Goal: Task Accomplishment & Management: Use online tool/utility

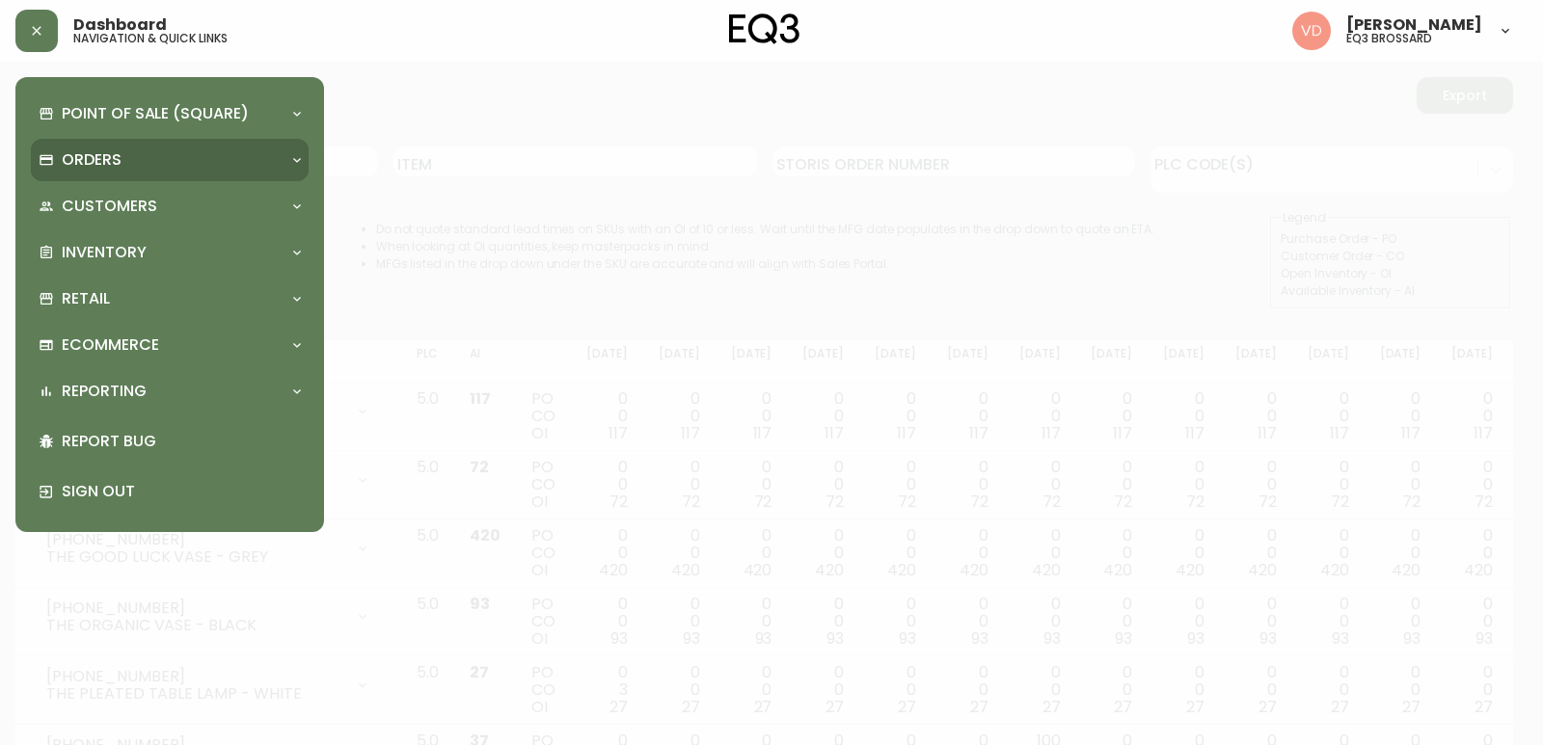
click at [139, 154] on div "Orders" at bounding box center [160, 159] width 243 height 21
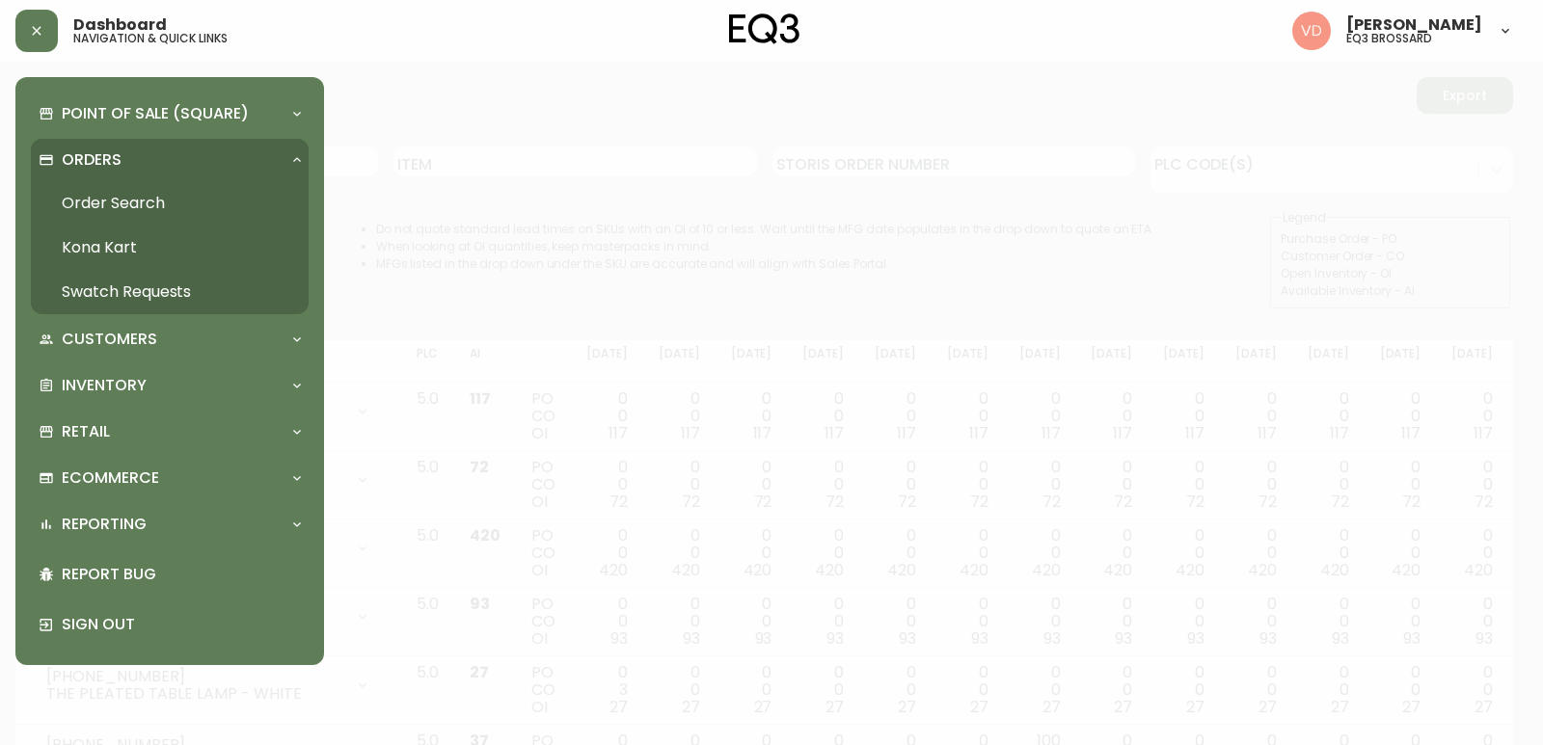
click at [143, 217] on link "Order Search" at bounding box center [170, 203] width 278 height 44
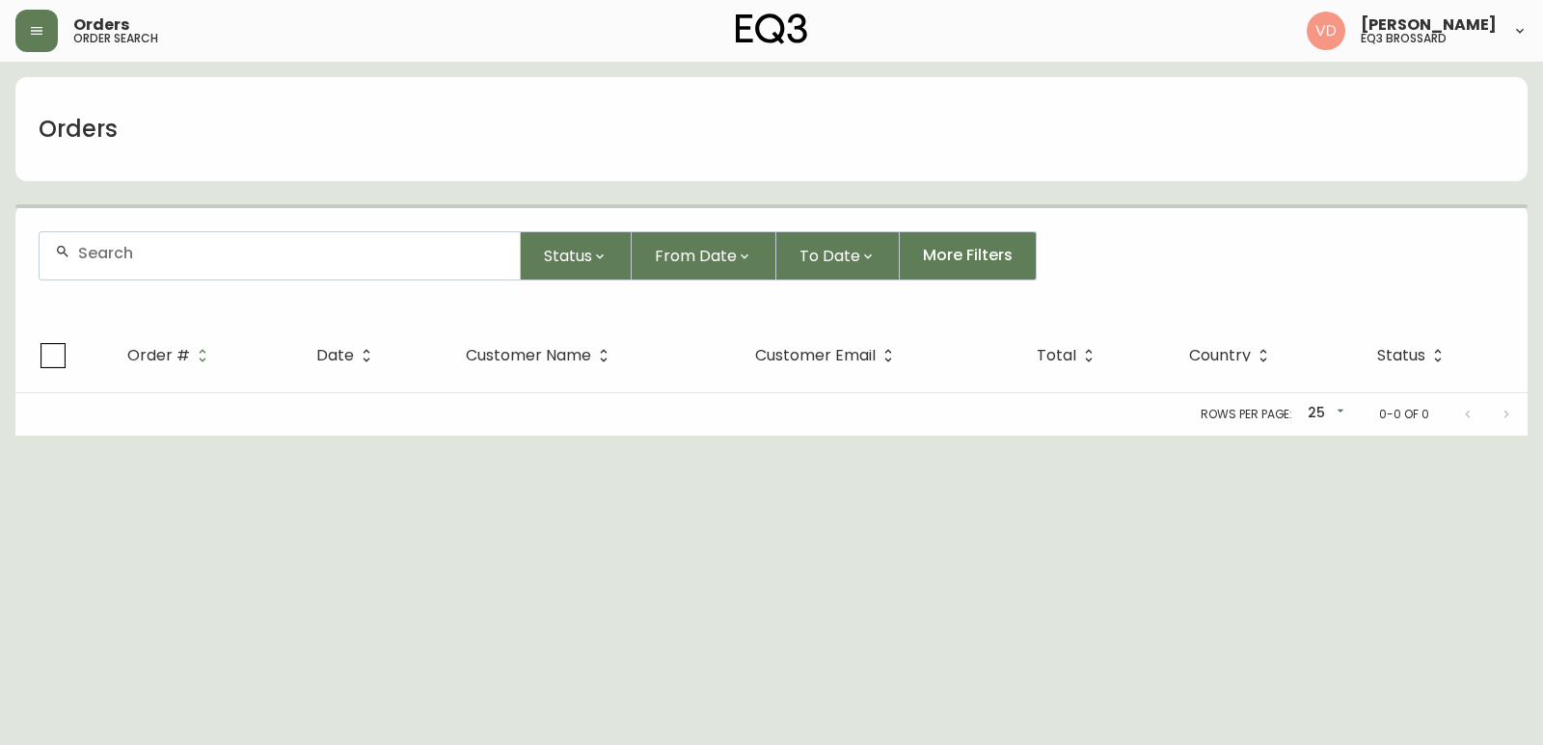
click at [202, 265] on div at bounding box center [280, 255] width 480 height 47
paste input "4134465"
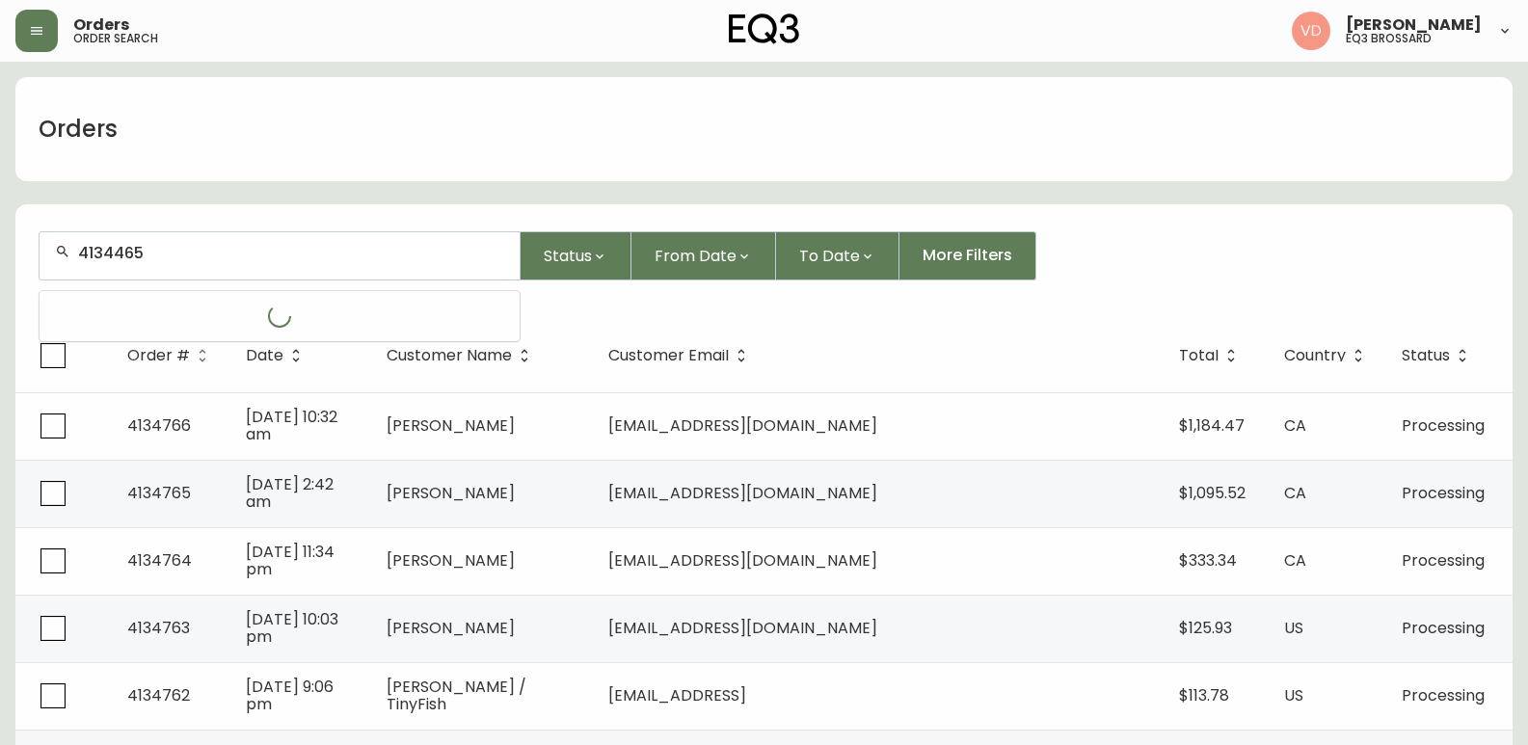
type input "4134465"
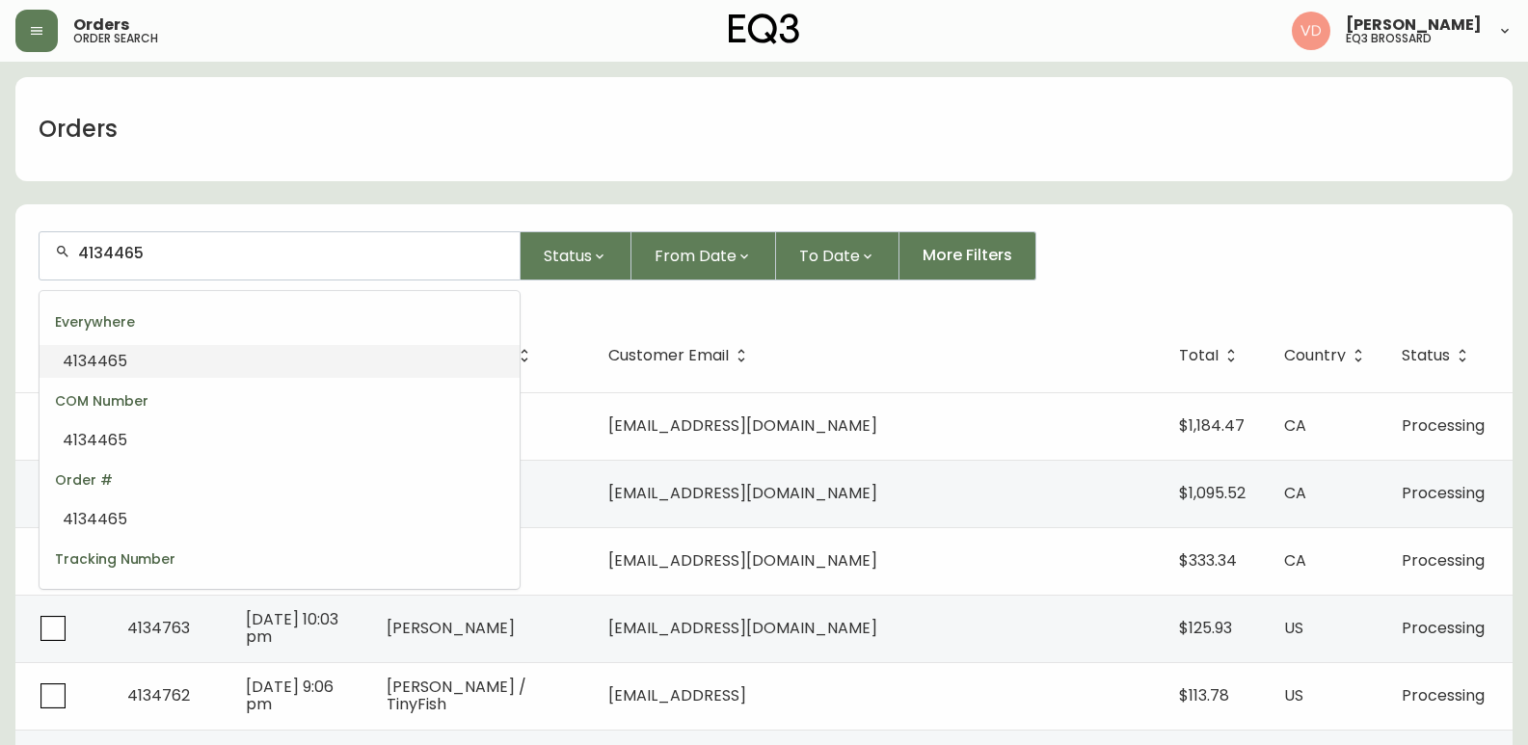
click at [250, 243] on div "4134465" at bounding box center [280, 255] width 480 height 47
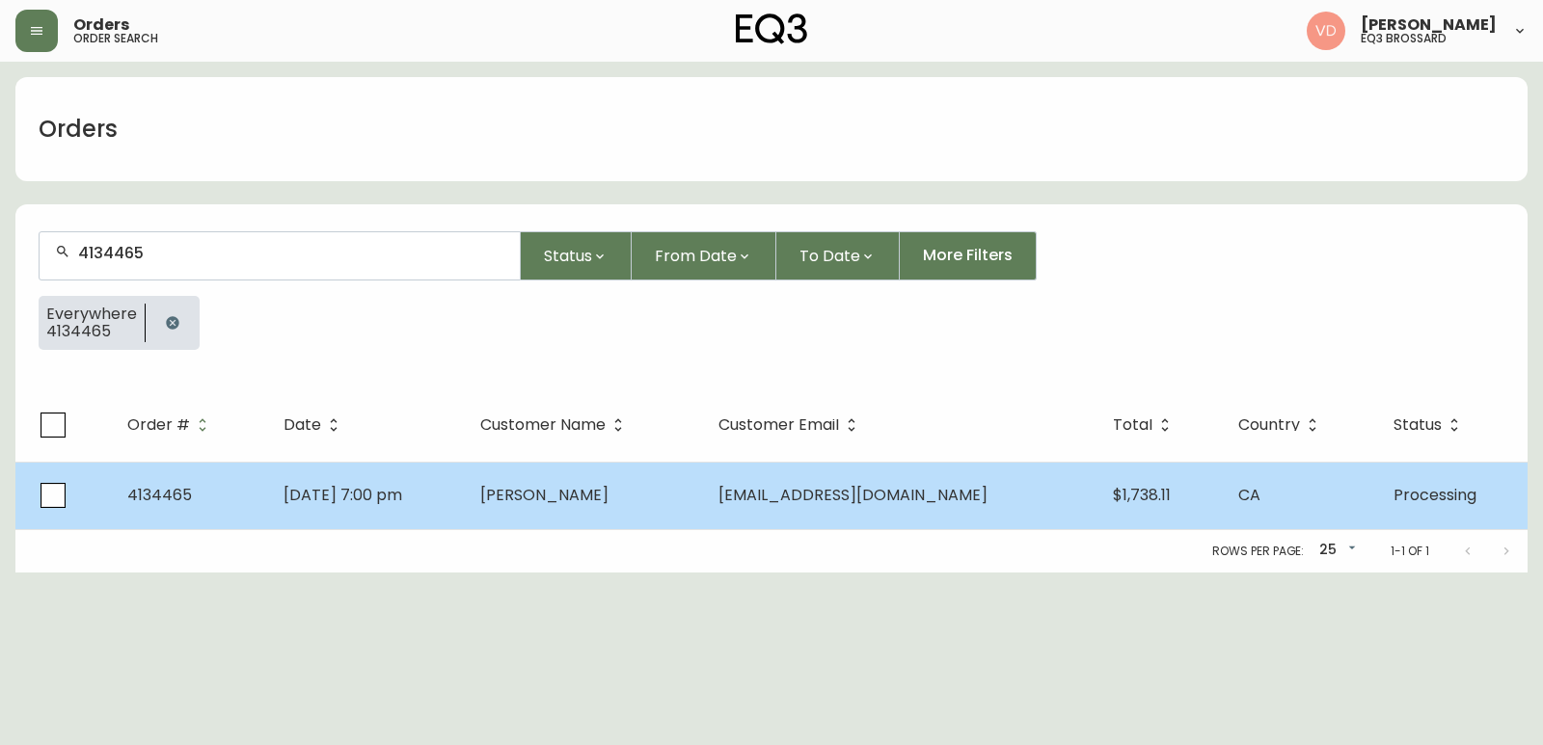
click at [228, 487] on td "4134465" at bounding box center [190, 496] width 156 height 68
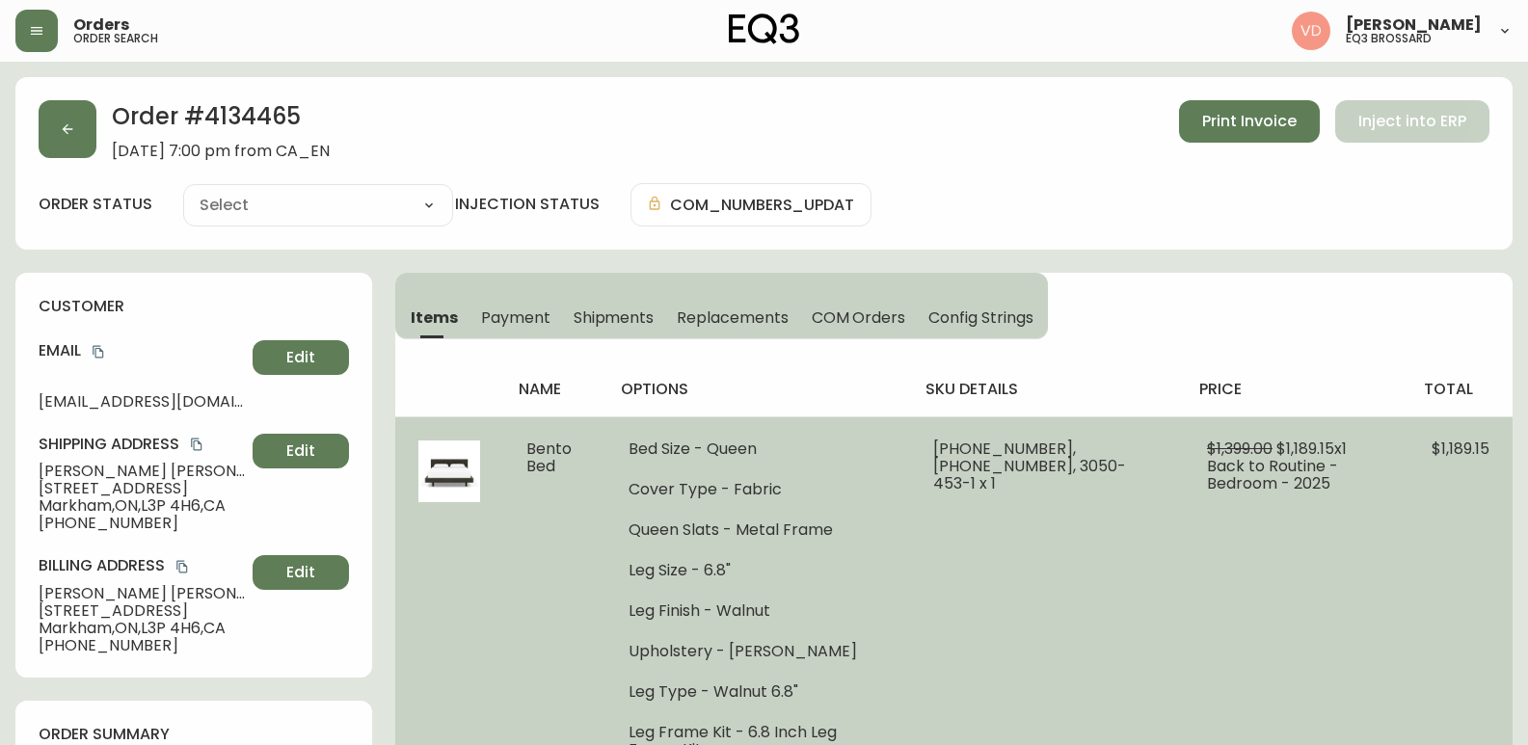
type input "Processing"
select select "PROCESSING"
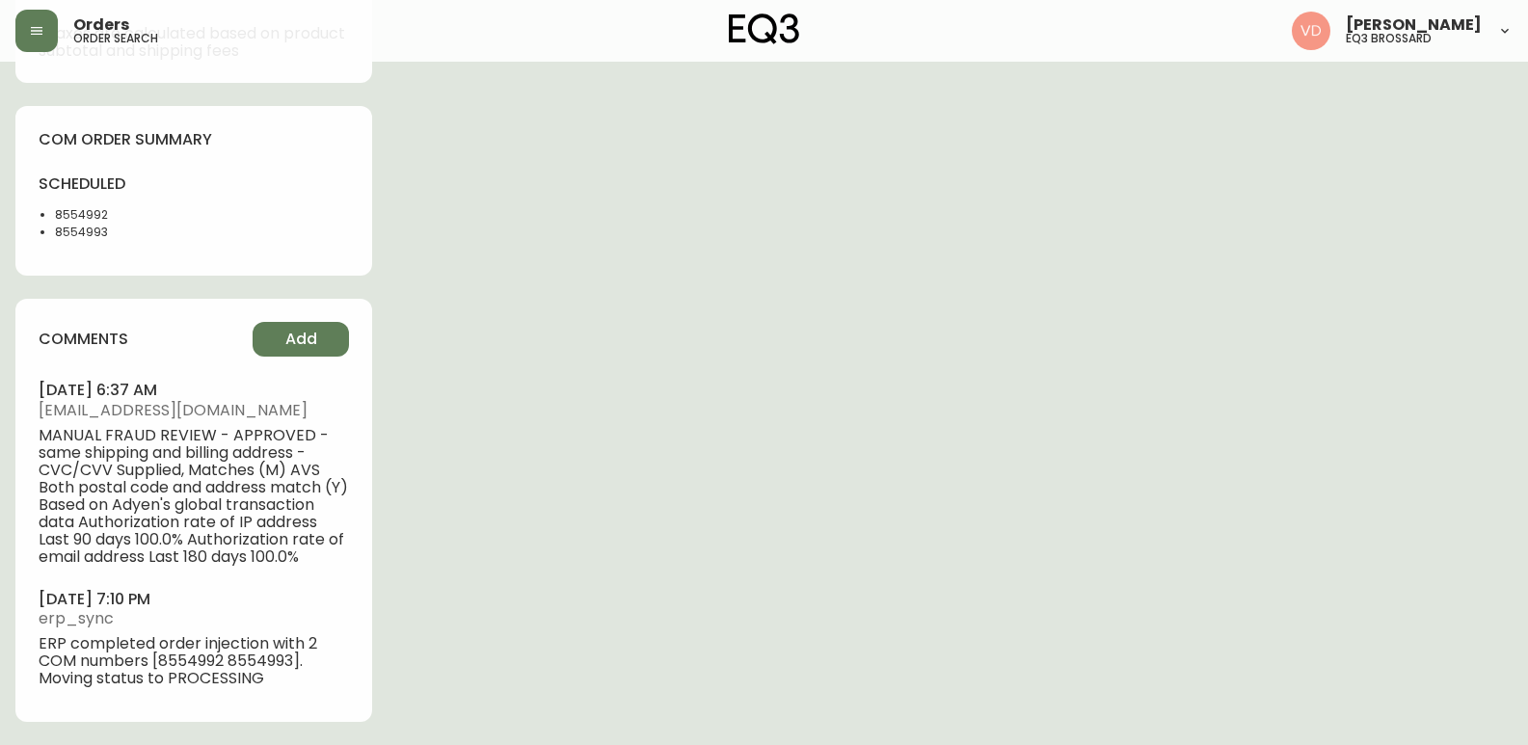
scroll to position [731, 0]
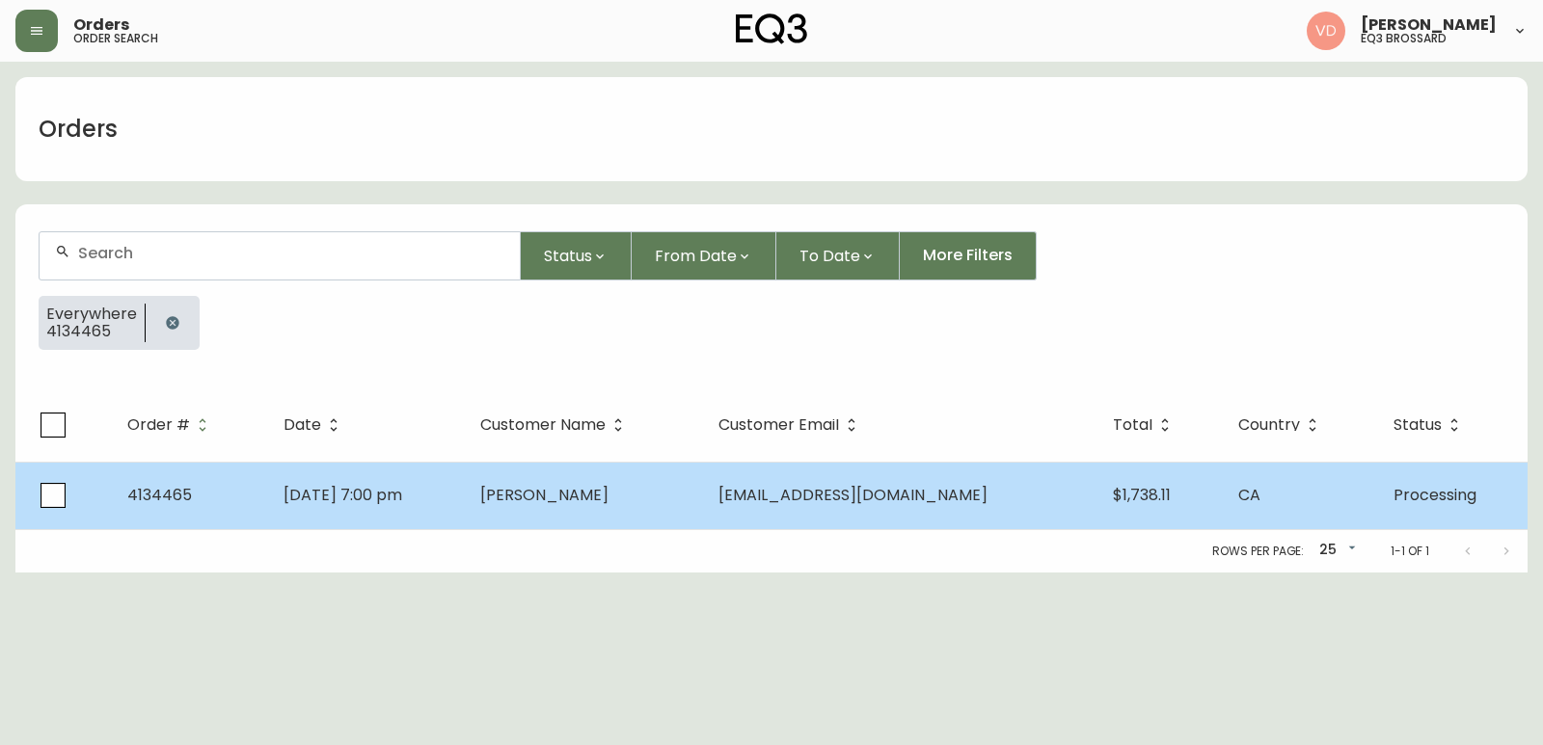
click at [1253, 495] on td "CA" at bounding box center [1300, 496] width 154 height 68
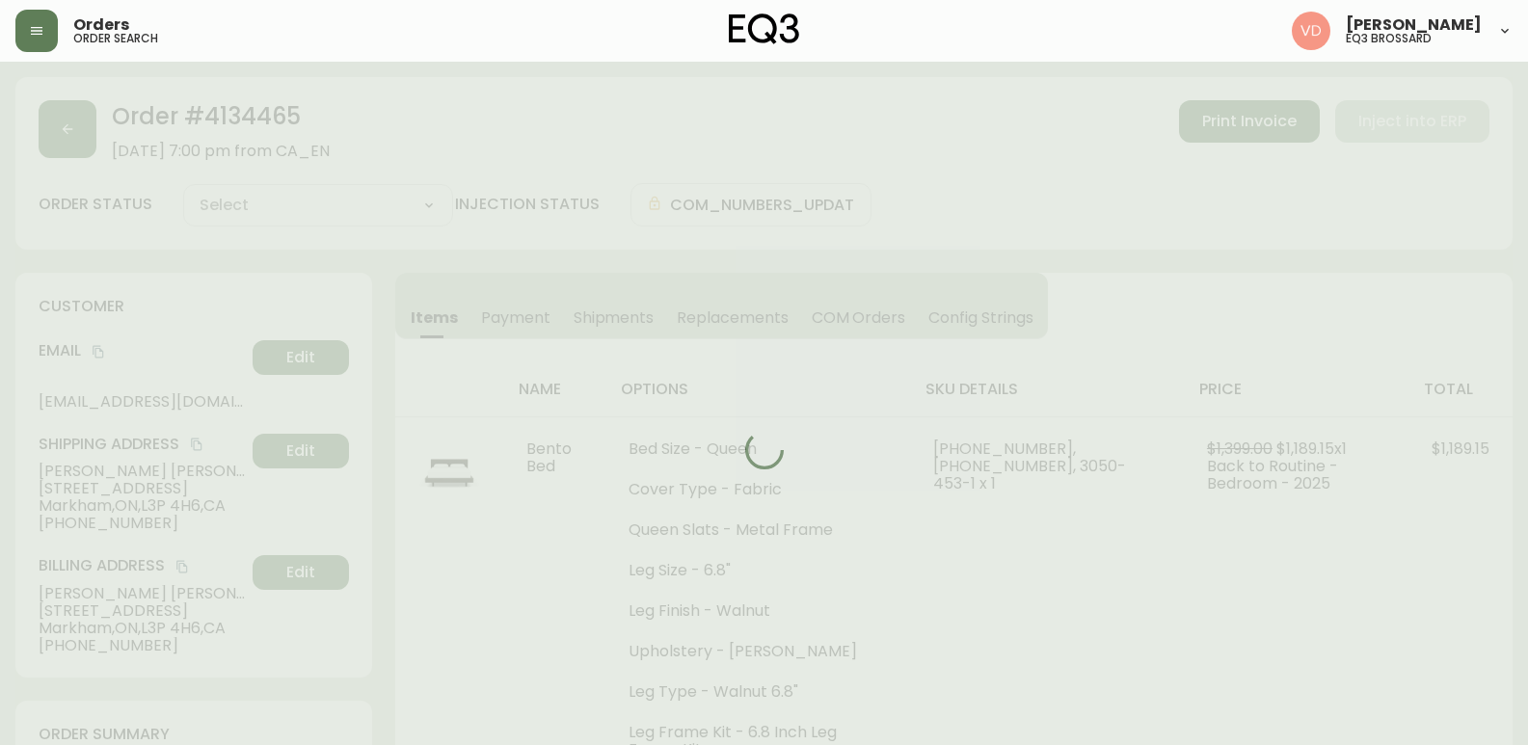
type input "Processing"
select select "PROCESSING"
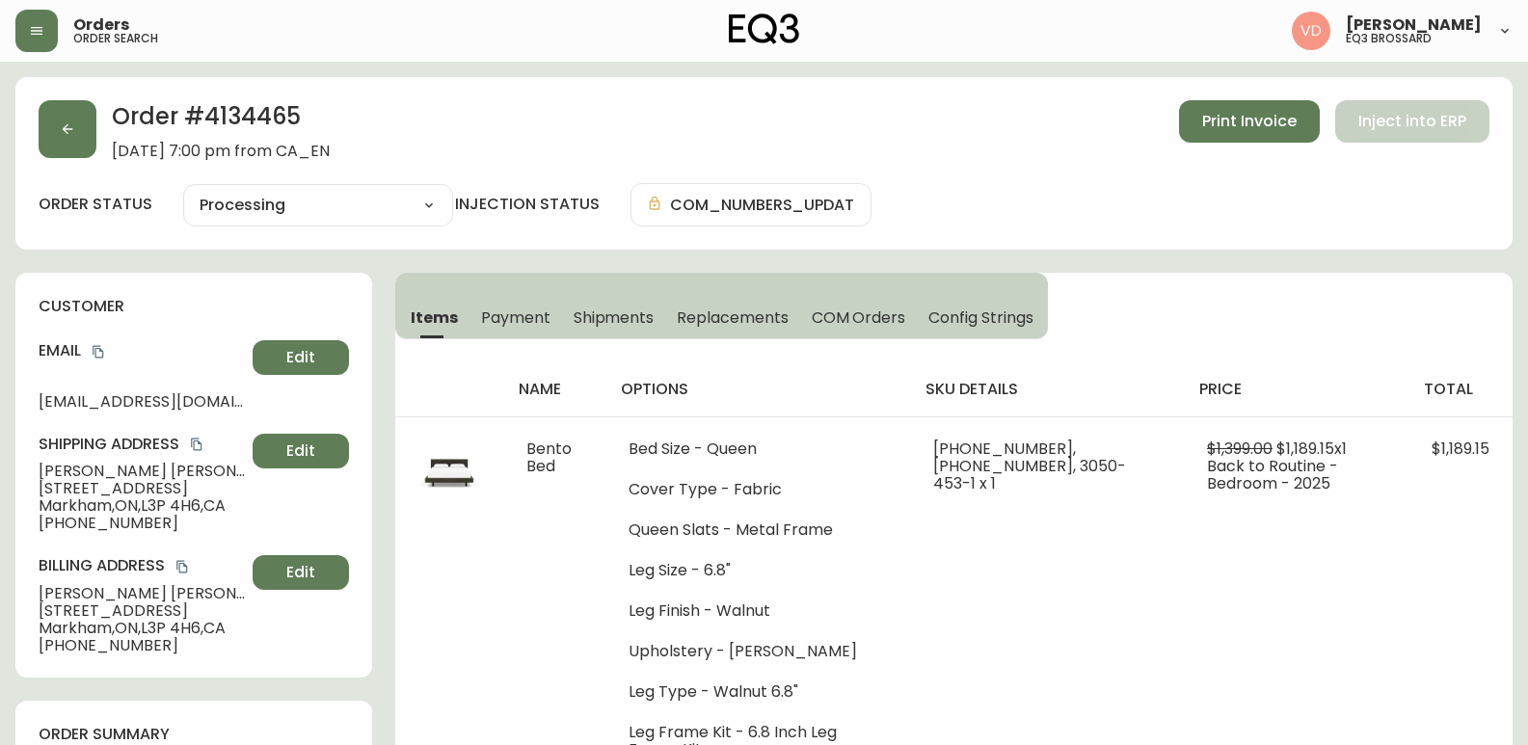
click at [595, 322] on span "Shipments" at bounding box center [614, 318] width 81 height 20
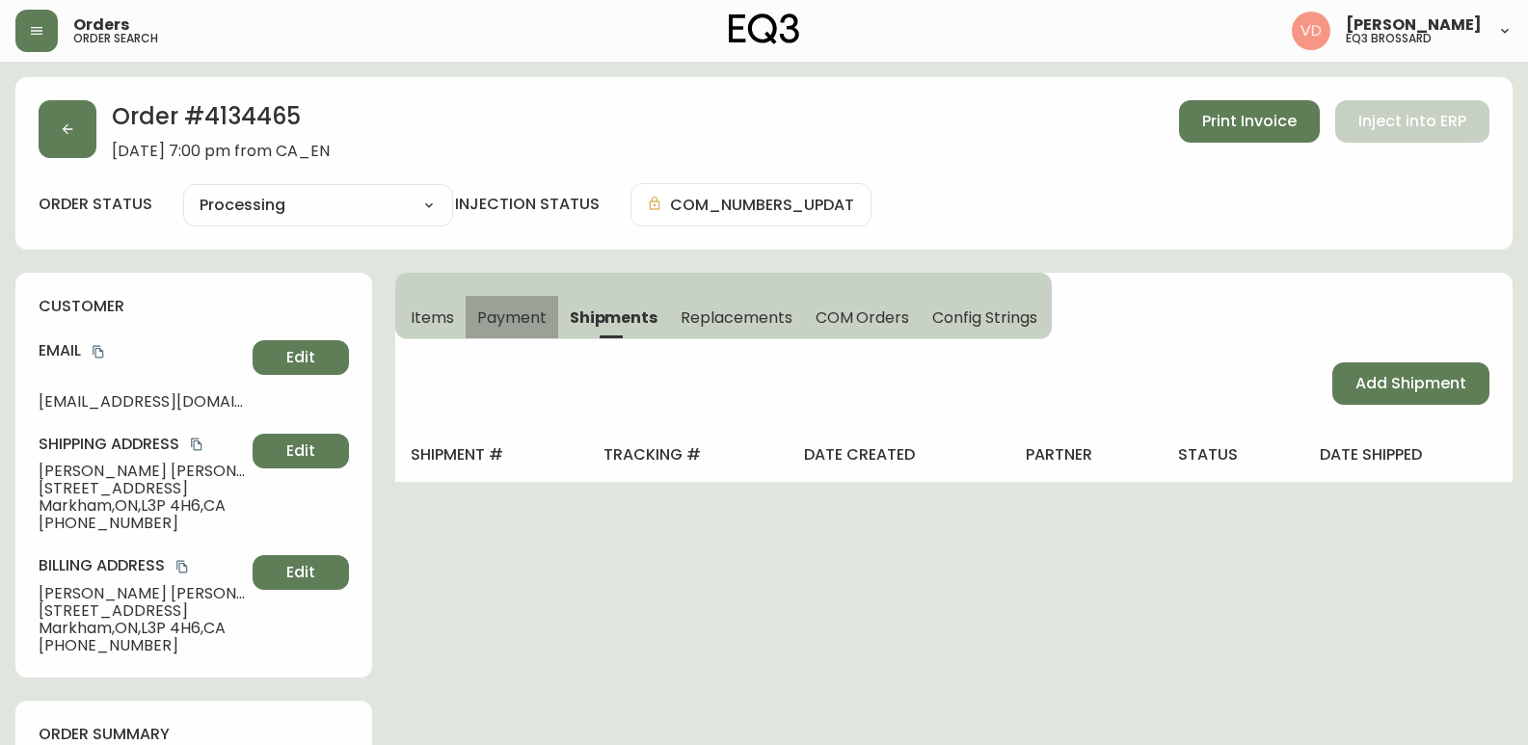
click at [483, 312] on span "Payment" at bounding box center [511, 318] width 69 height 20
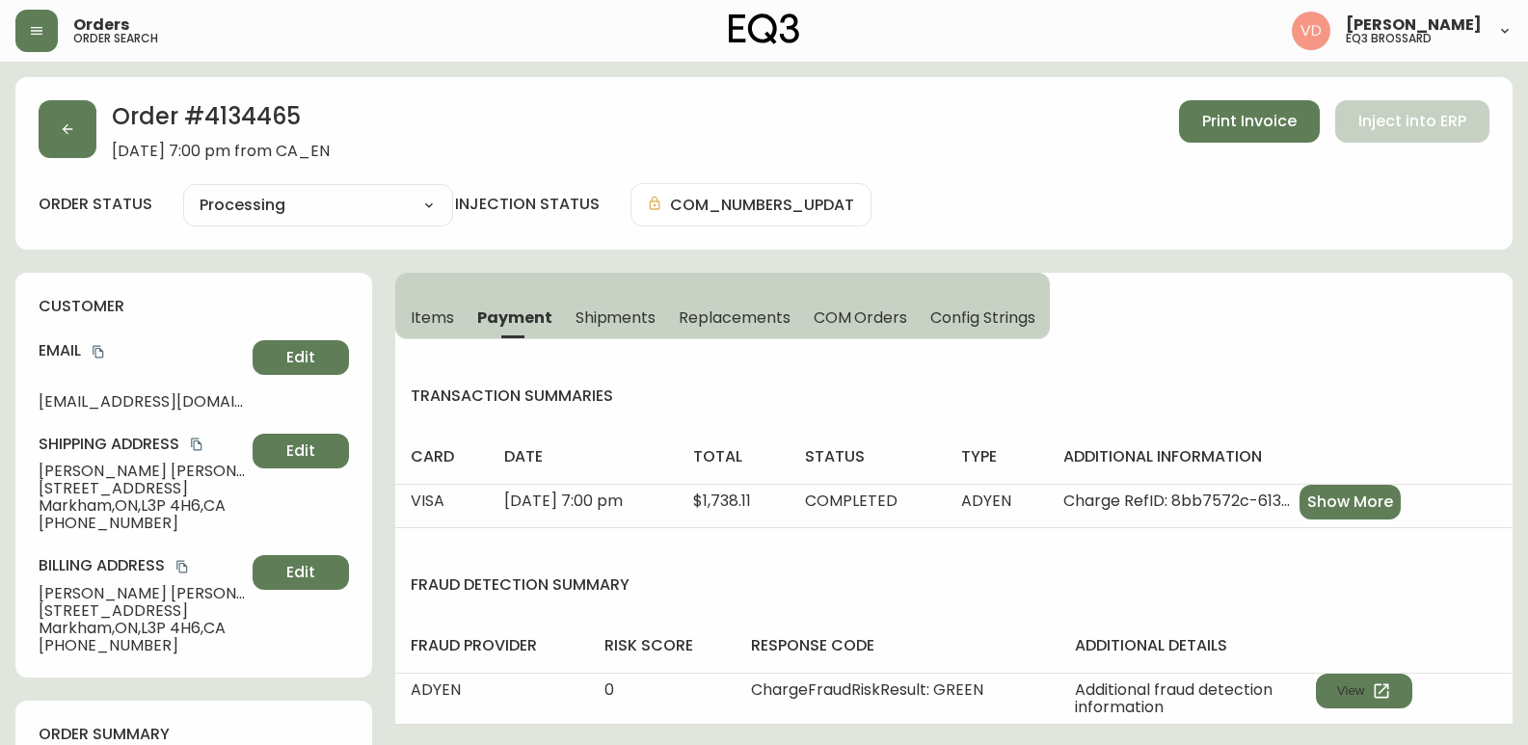
click at [434, 324] on span "Items" at bounding box center [432, 318] width 43 height 20
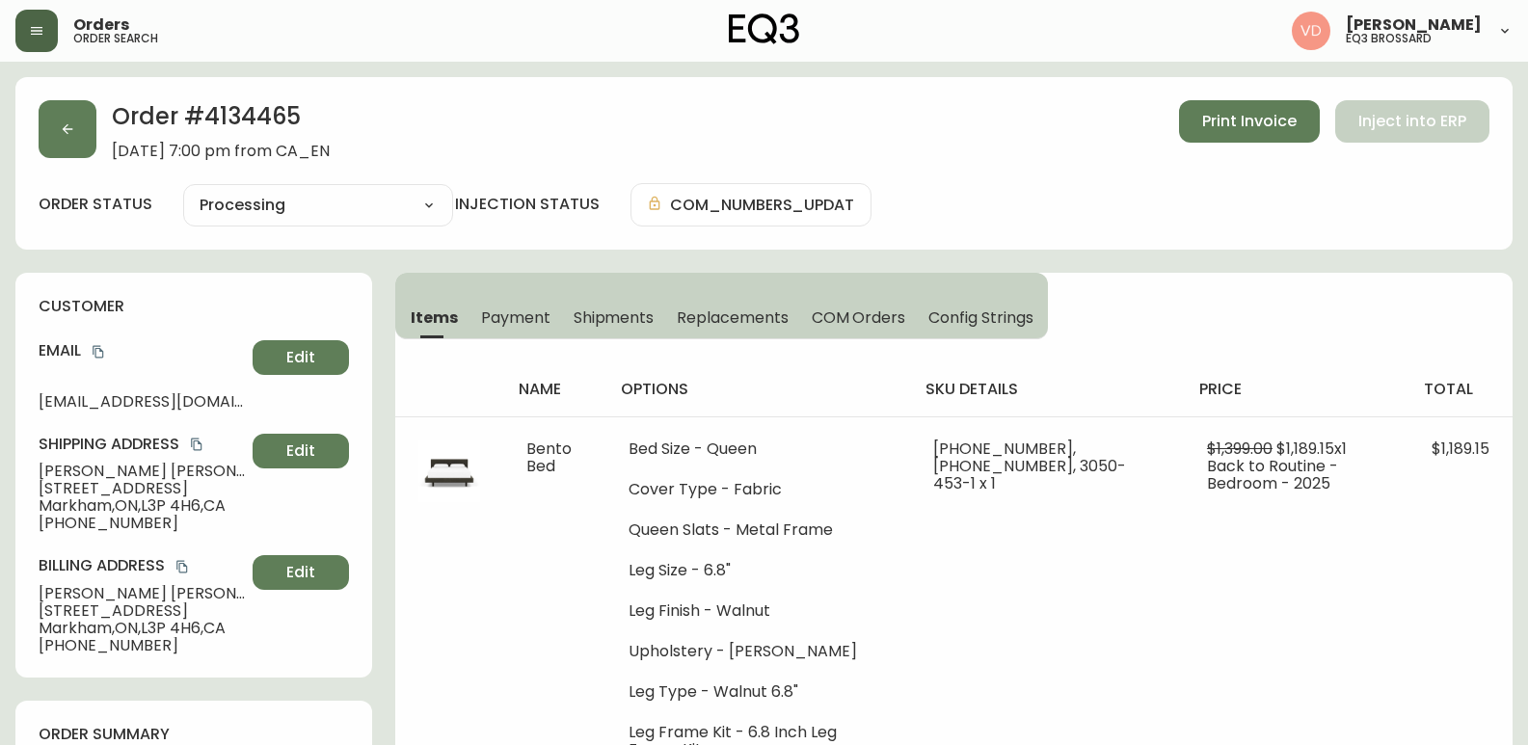
click at [30, 33] on icon "button" at bounding box center [36, 30] width 15 height 15
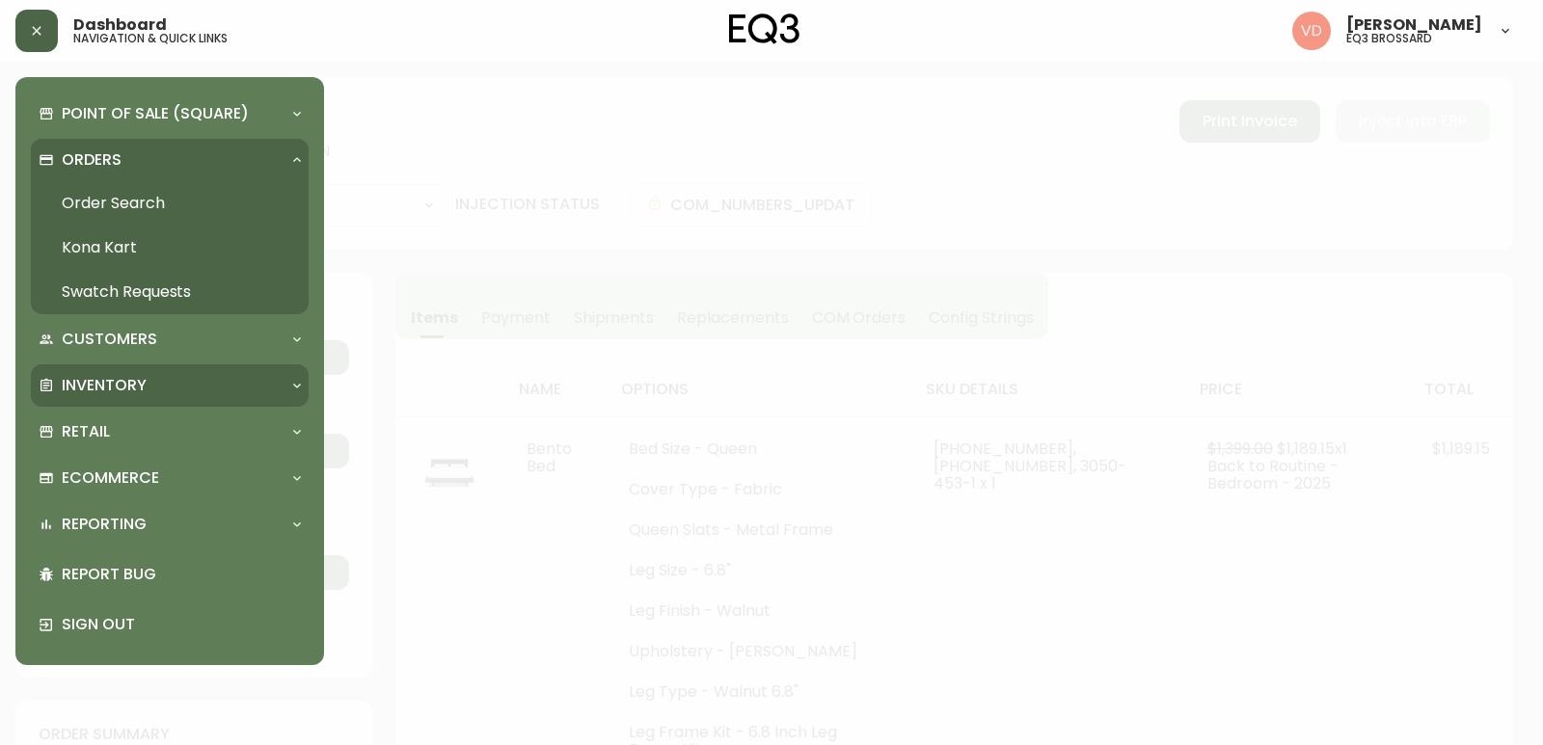
click at [136, 393] on p "Inventory" at bounding box center [104, 385] width 85 height 21
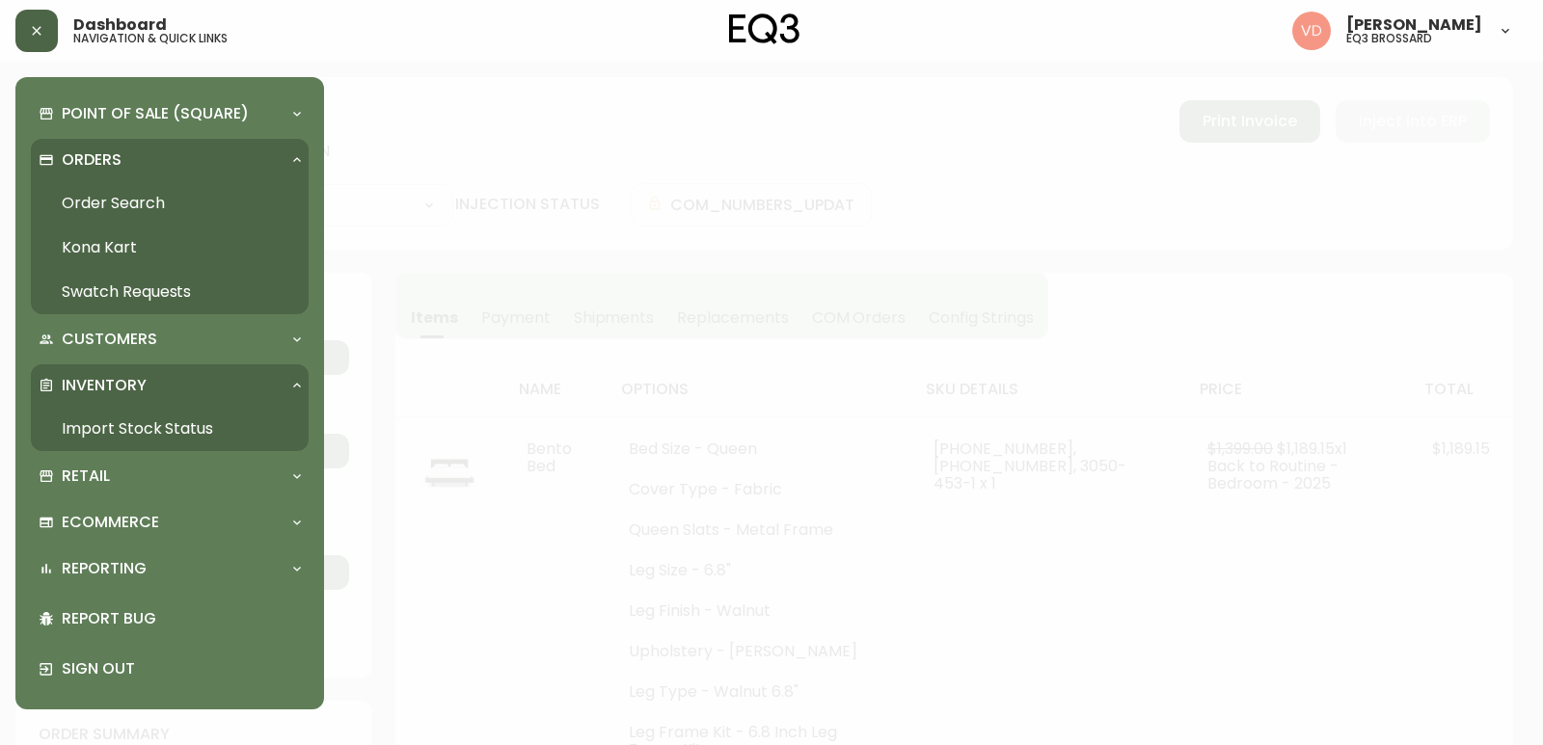
click at [132, 427] on link "Import Stock Status" at bounding box center [170, 429] width 278 height 44
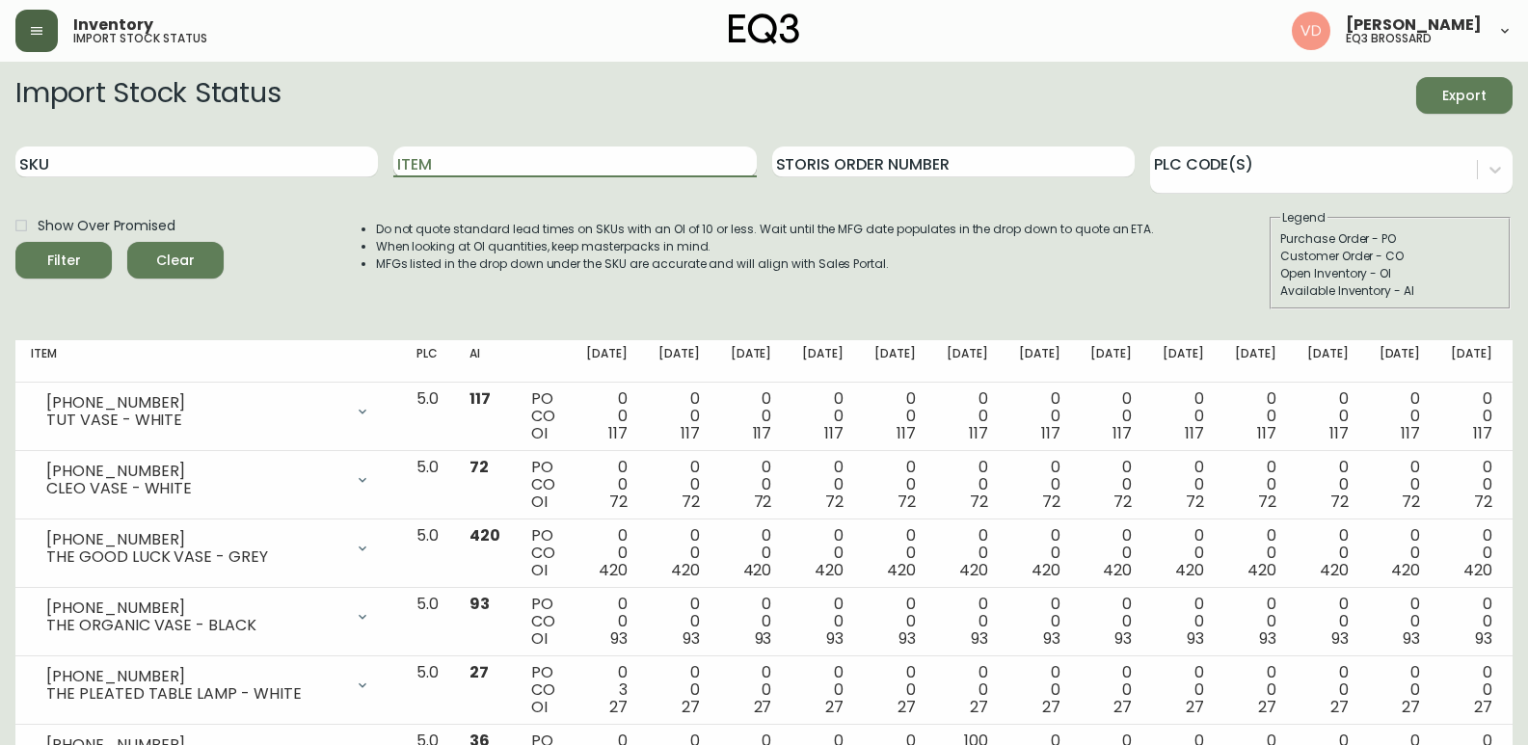
click at [478, 170] on input "Item" at bounding box center [574, 162] width 363 height 31
type input "u"
type input "PUDDLE"
click at [15, 242] on button "Filter" at bounding box center [63, 260] width 96 height 37
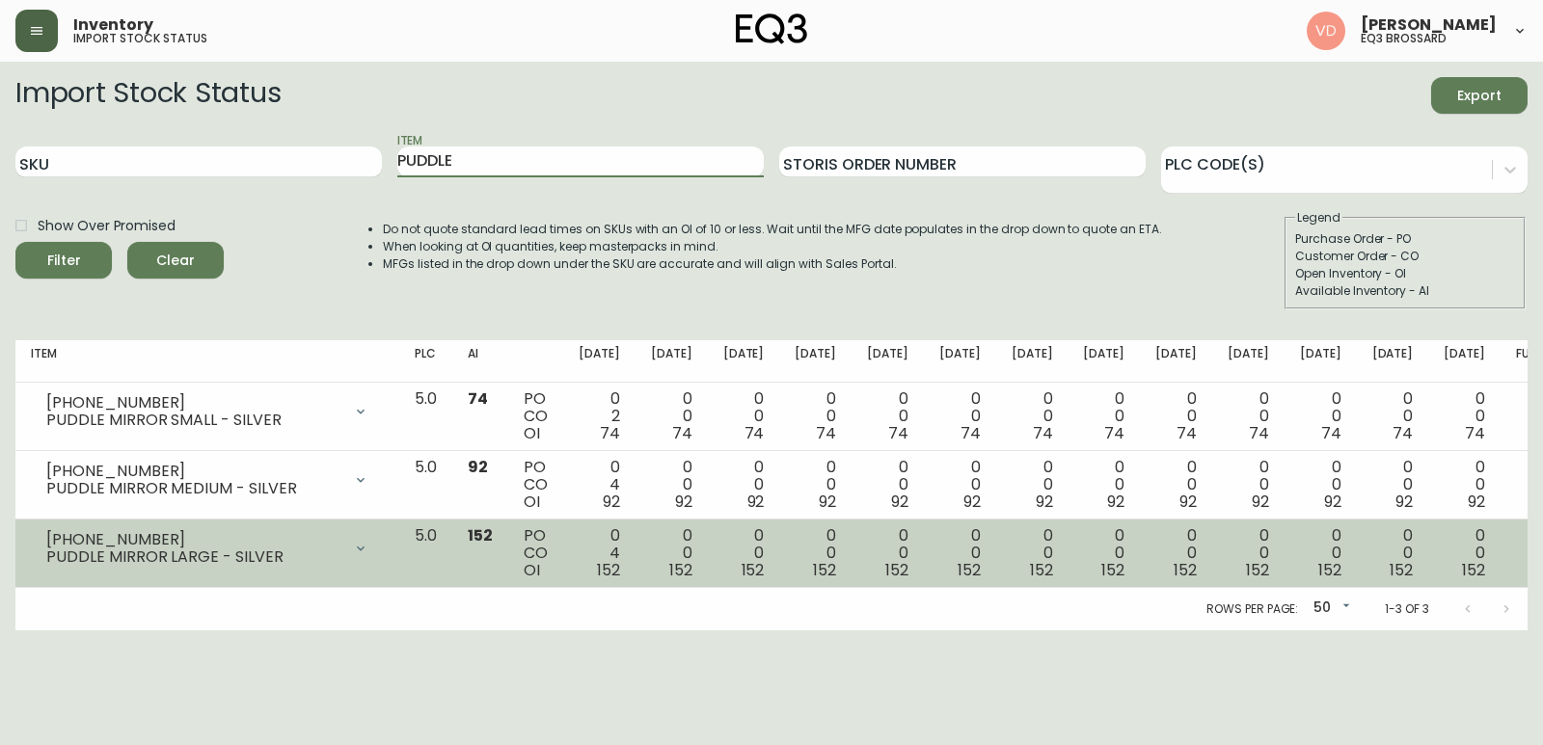
click at [380, 550] on div at bounding box center [360, 548] width 39 height 39
